Goal: Task Accomplishment & Management: Use online tool/utility

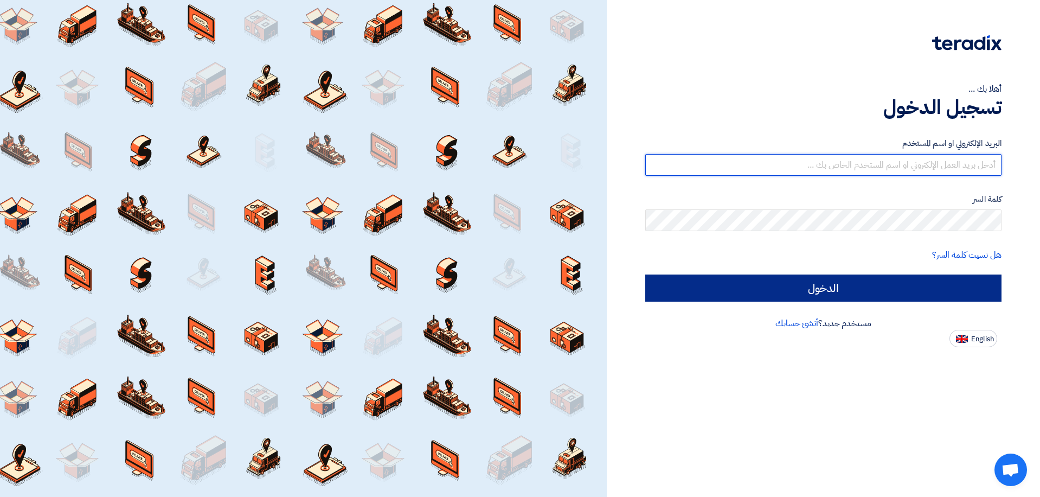
type input "[EMAIL_ADDRESS][DOMAIN_NAME]"
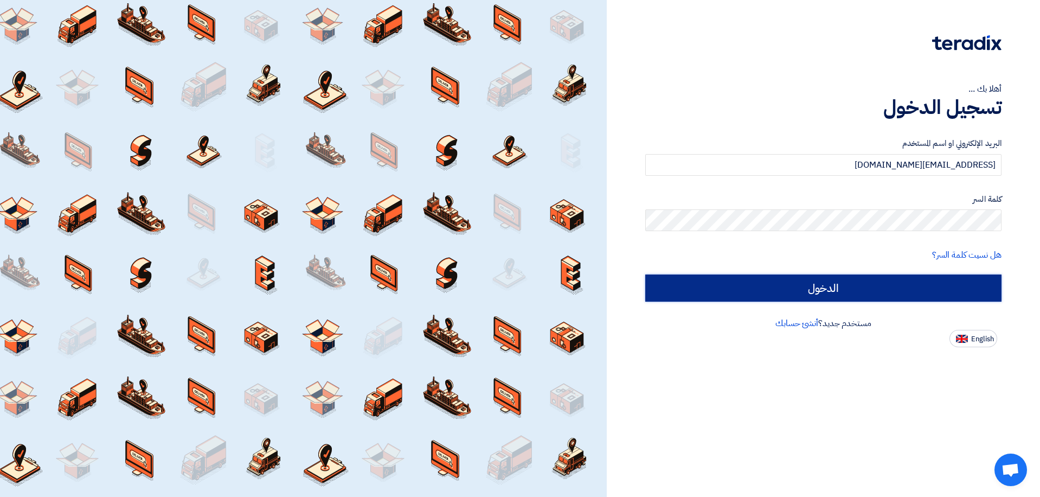
click at [723, 284] on input "الدخول" at bounding box center [824, 287] width 356 height 27
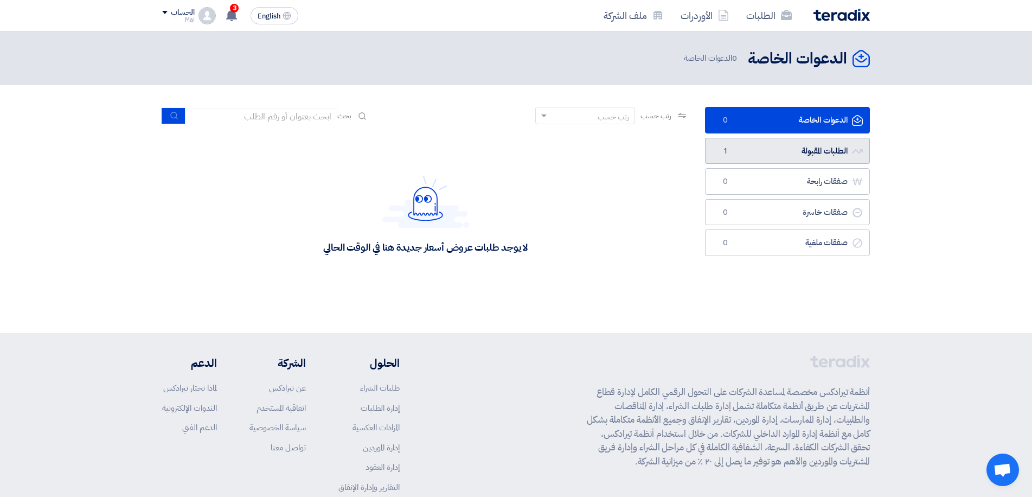
click at [736, 148] on link "الطلبات المقبولة الطلبات المقبولة 1" at bounding box center [787, 151] width 165 height 27
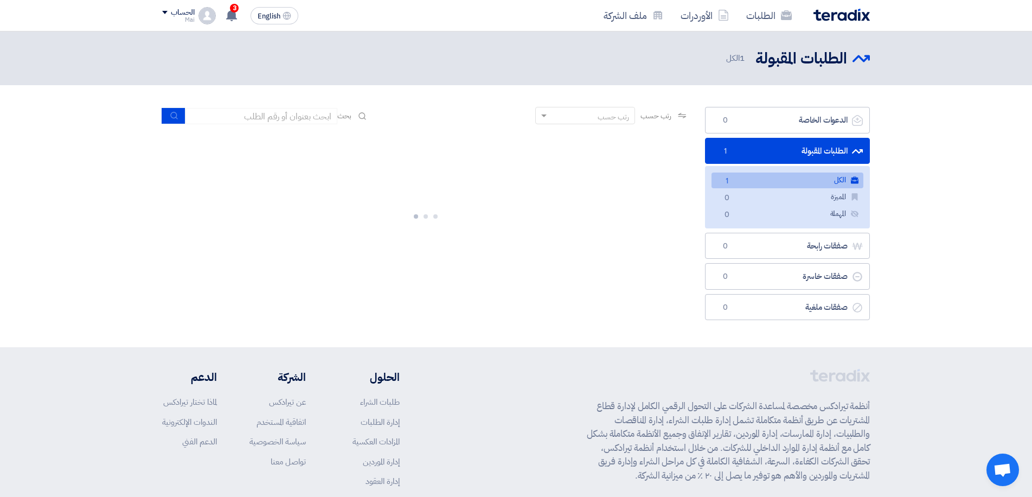
click at [744, 181] on link "الكل الكل 1" at bounding box center [788, 180] width 152 height 16
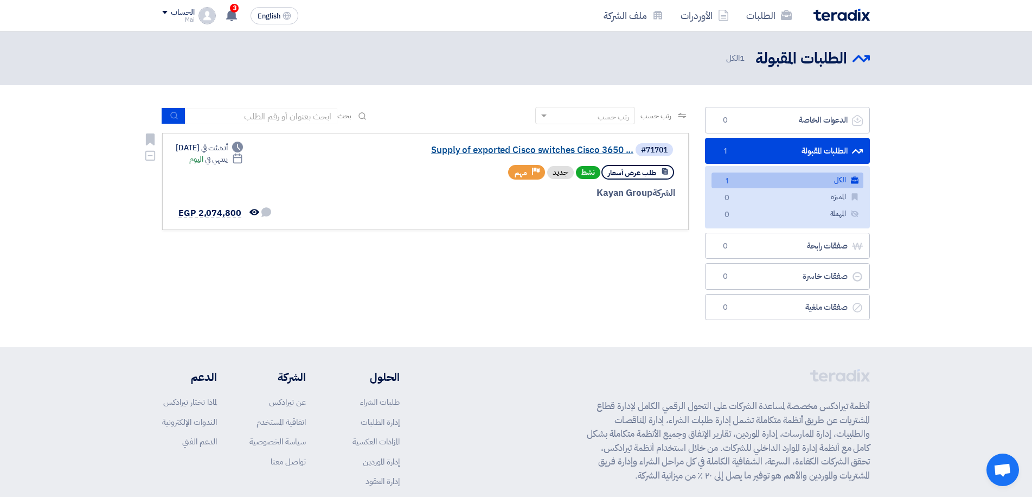
click at [521, 146] on link "Supply of exported Cisco switches Cisco 3650 ..." at bounding box center [525, 150] width 217 height 10
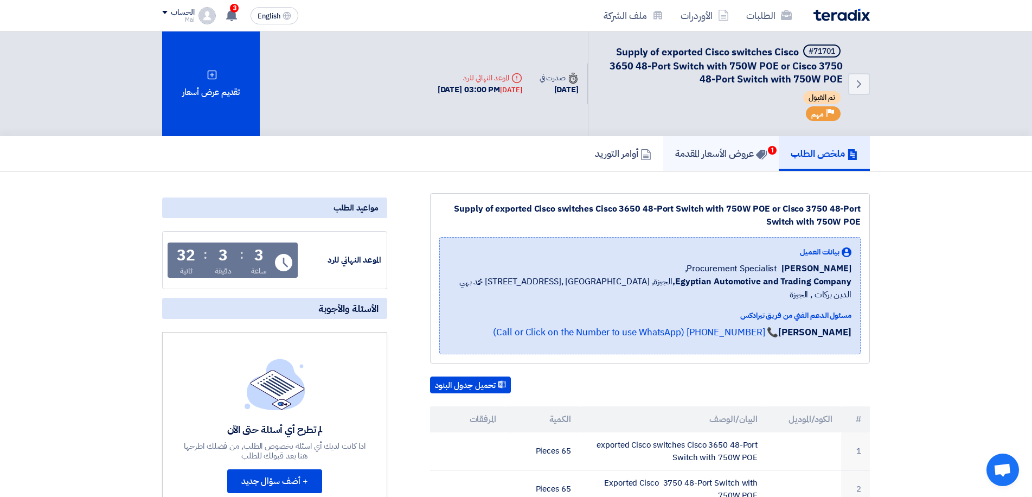
click at [756, 153] on use at bounding box center [761, 155] width 11 height 10
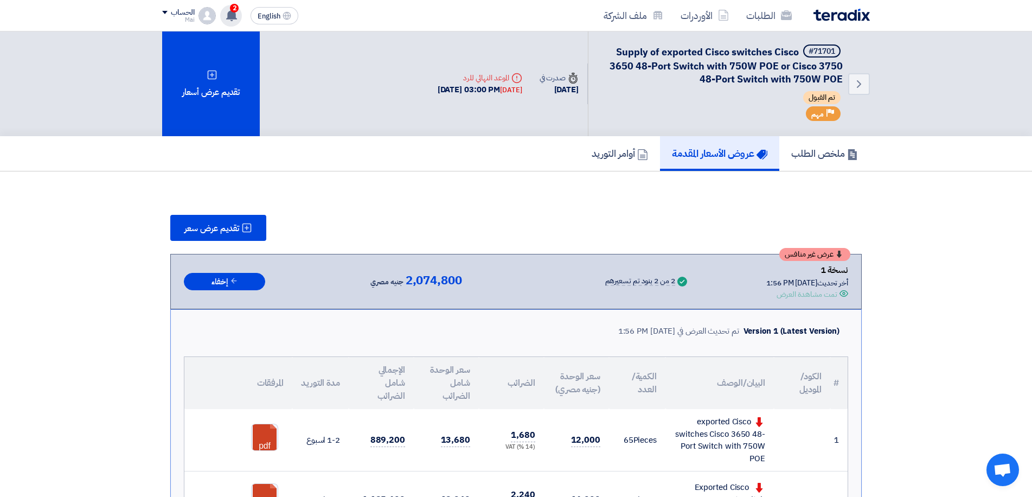
click at [238, 16] on icon at bounding box center [232, 15] width 12 height 12
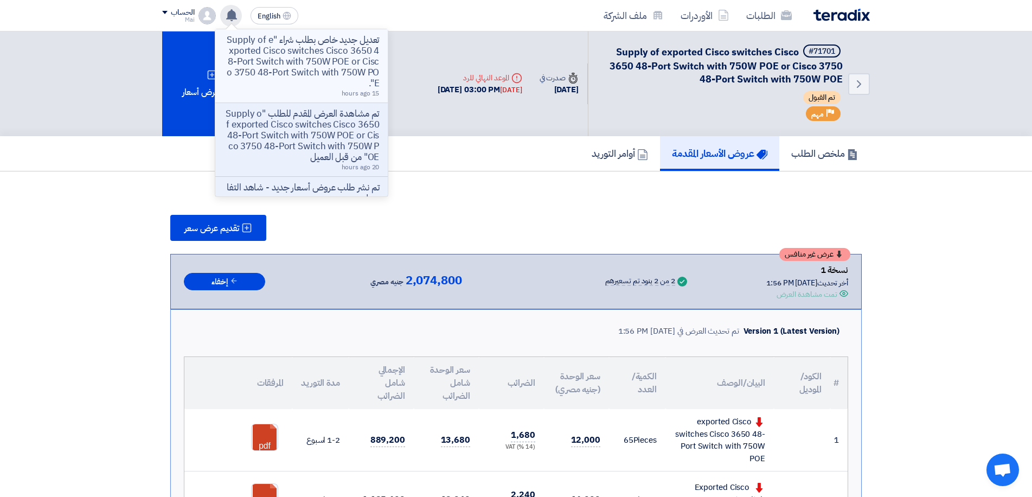
click at [266, 54] on p "تعديل جديد خاص بطلب شراء "Supply of exported Cisco switches Cisco 3650 48-Port …" at bounding box center [301, 62] width 155 height 54
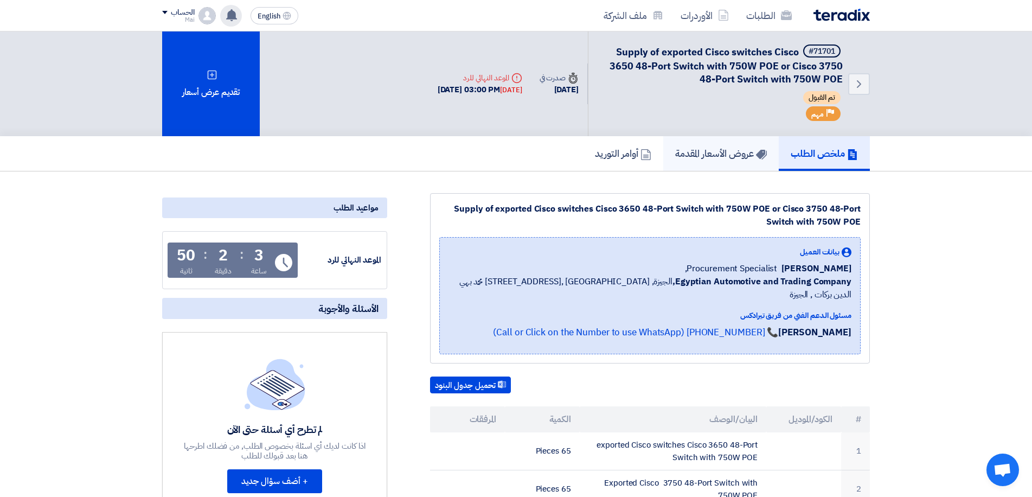
click at [717, 161] on link "عروض الأسعار المقدمة" at bounding box center [721, 153] width 116 height 35
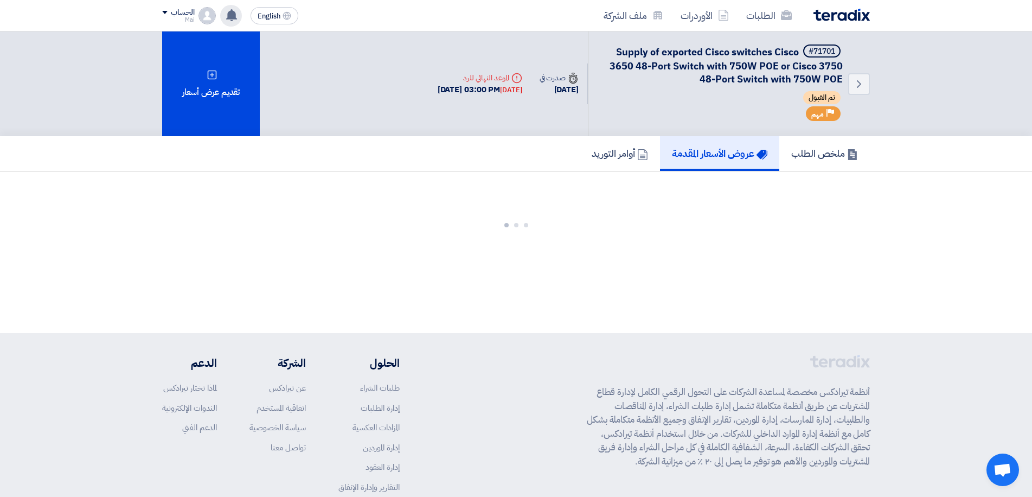
click at [512, 80] on use at bounding box center [517, 78] width 10 height 10
click at [509, 88] on div "[DATE]" at bounding box center [511, 90] width 22 height 11
click at [854, 78] on icon "Back" at bounding box center [859, 84] width 13 height 13
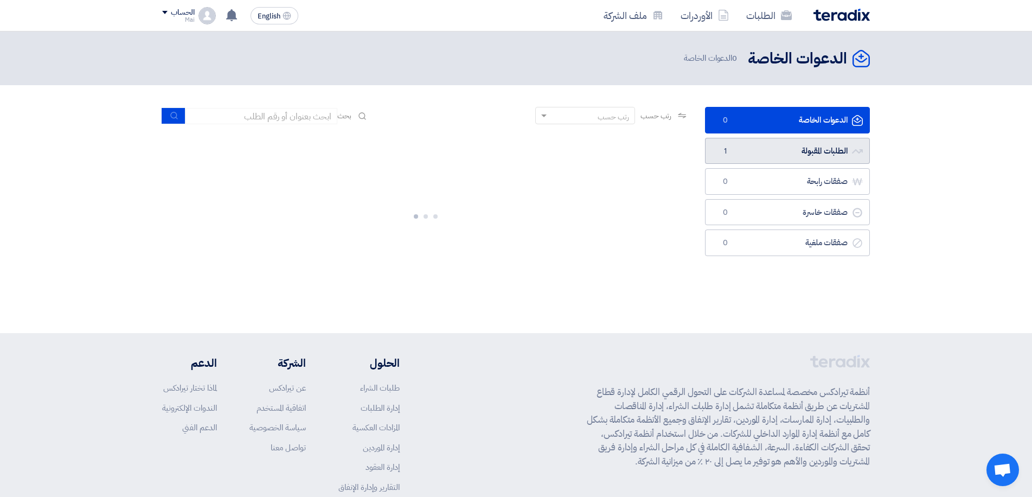
click at [785, 150] on link "الطلبات المقبولة الطلبات المقبولة 1" at bounding box center [787, 151] width 165 height 27
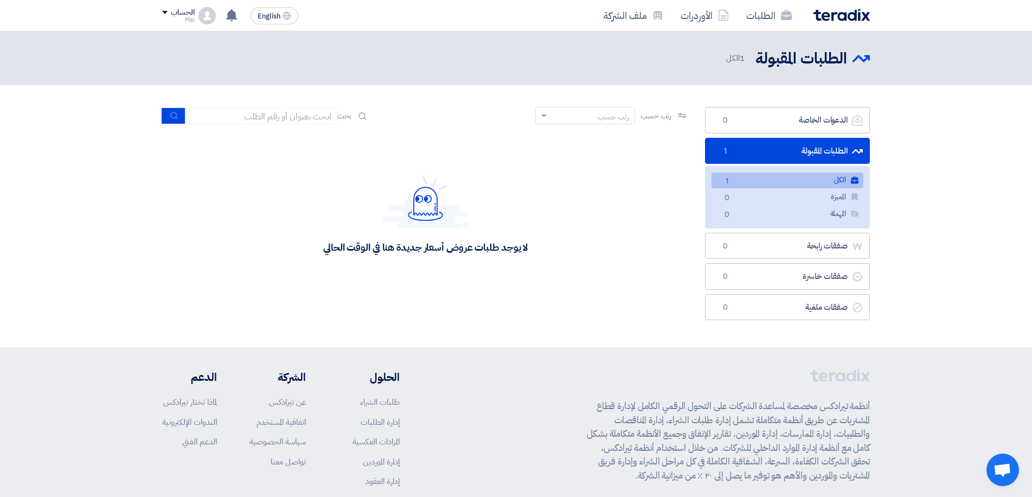
click at [734, 178] on link "الكل الكل 1" at bounding box center [788, 180] width 152 height 16
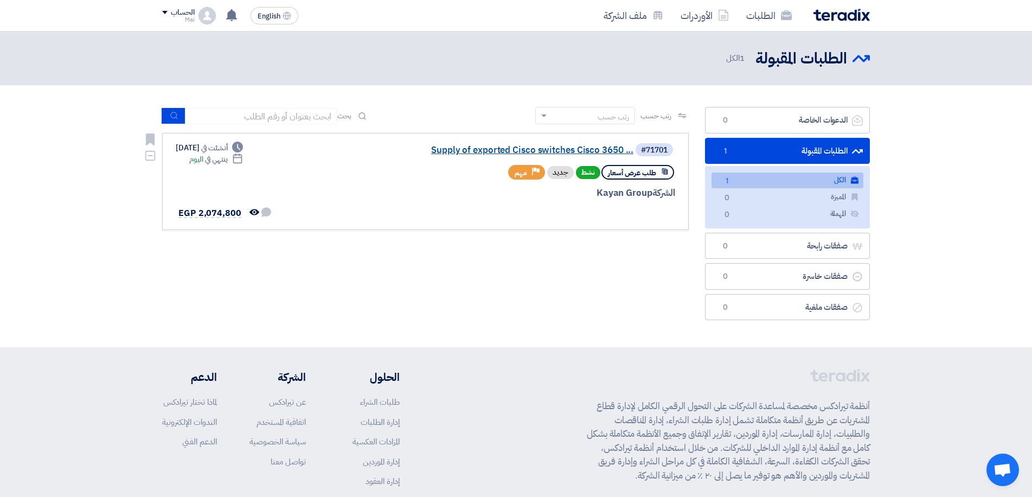
click at [541, 150] on link "Supply of exported Cisco switches Cisco 3650 ..." at bounding box center [525, 150] width 217 height 10
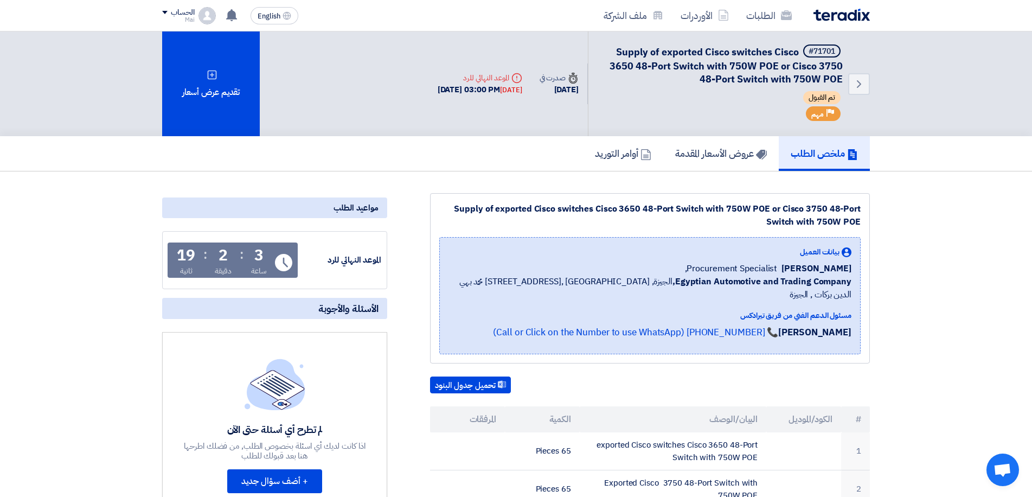
click at [493, 79] on div "Deadline الموعد النهائي للرد" at bounding box center [480, 77] width 85 height 11
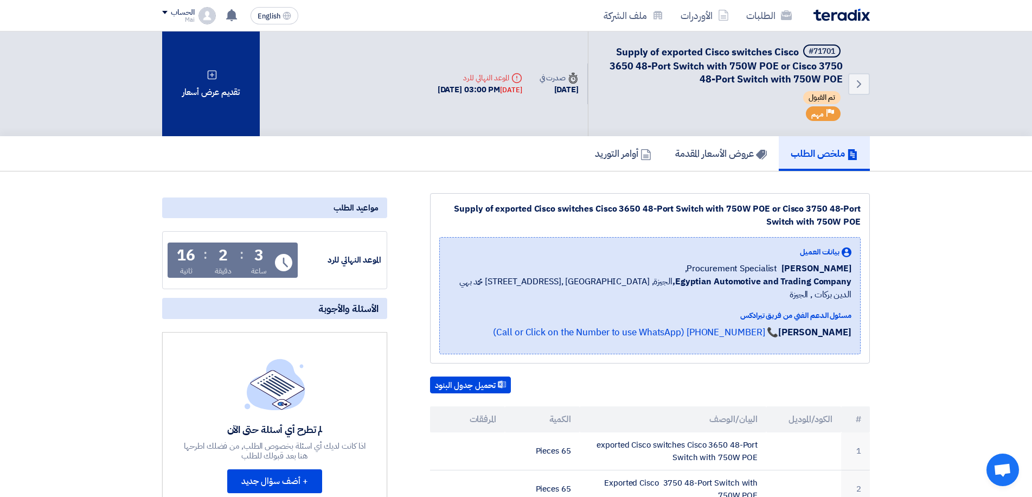
click at [215, 105] on div "تقديم عرض أسعار" at bounding box center [211, 83] width 98 height 105
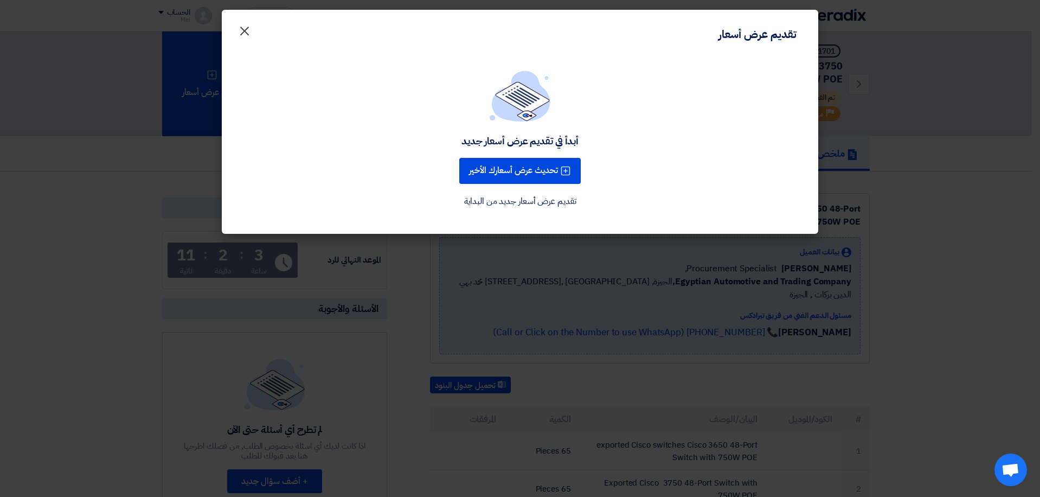
click at [251, 28] on button "×" at bounding box center [244, 28] width 30 height 22
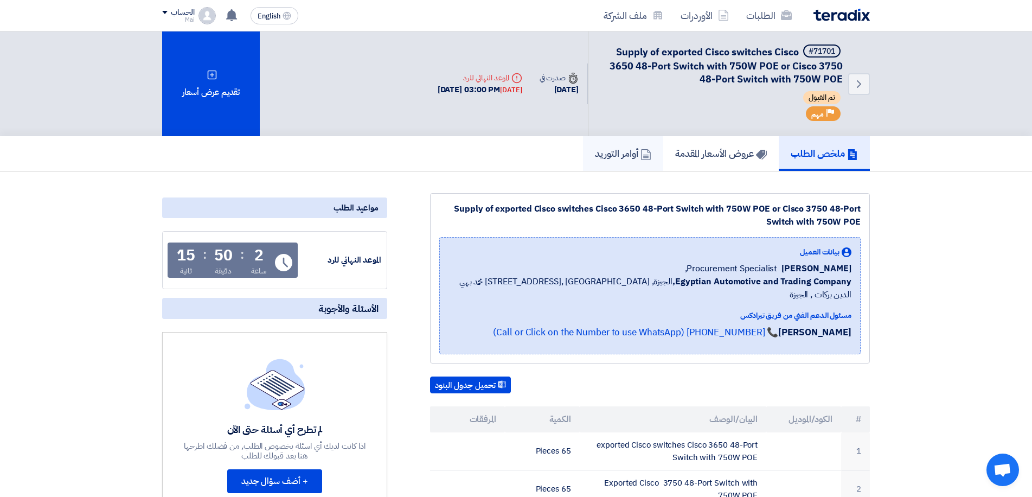
click at [629, 147] on h5 "أوامر التوريد" at bounding box center [623, 153] width 56 height 12
